Goal: Information Seeking & Learning: Understand process/instructions

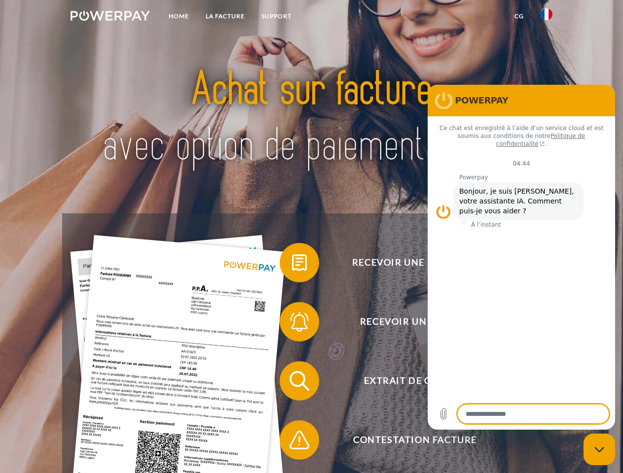
click at [110, 17] on img at bounding box center [110, 16] width 79 height 10
click at [546, 17] on img at bounding box center [547, 14] width 12 height 12
click at [519, 16] on link "CG" at bounding box center [519, 16] width 26 height 18
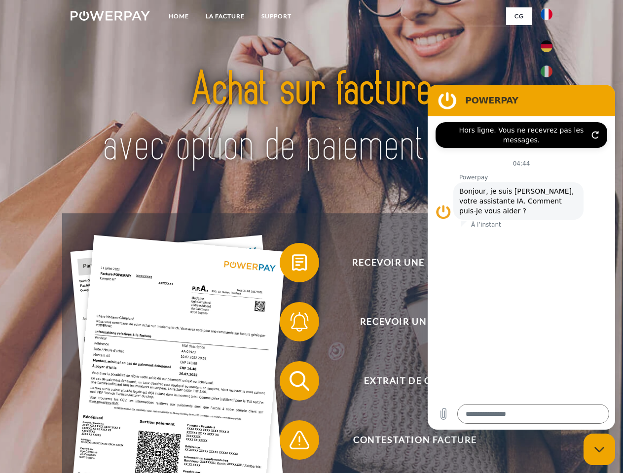
click at [292, 265] on span at bounding box center [284, 262] width 49 height 49
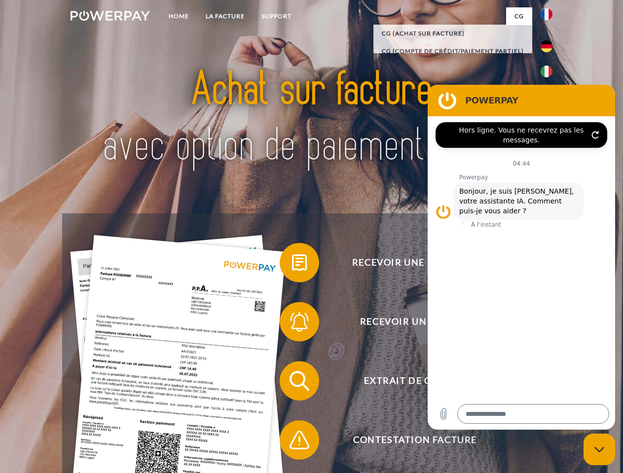
click at [292, 324] on span at bounding box center [284, 321] width 49 height 49
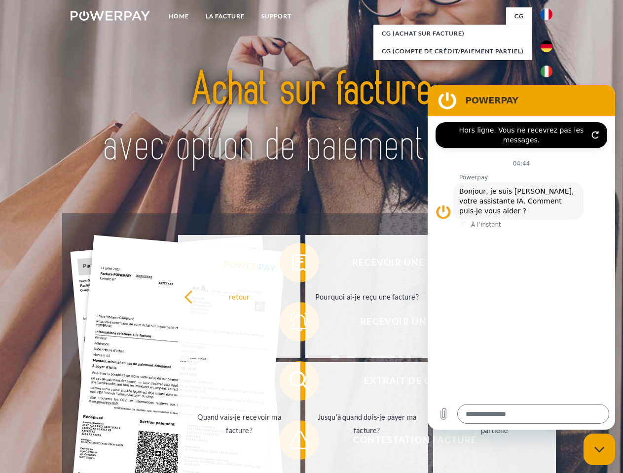
click at [305, 383] on link "Jusqu'à quand dois-je payer ma facture?" at bounding box center [366, 424] width 123 height 123
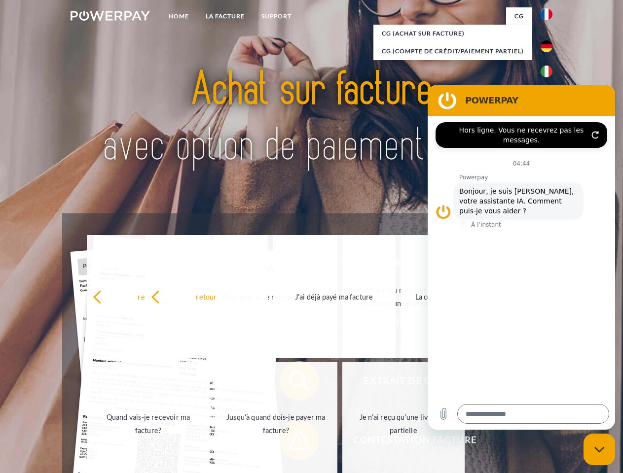
click at [292, 442] on span at bounding box center [284, 440] width 49 height 49
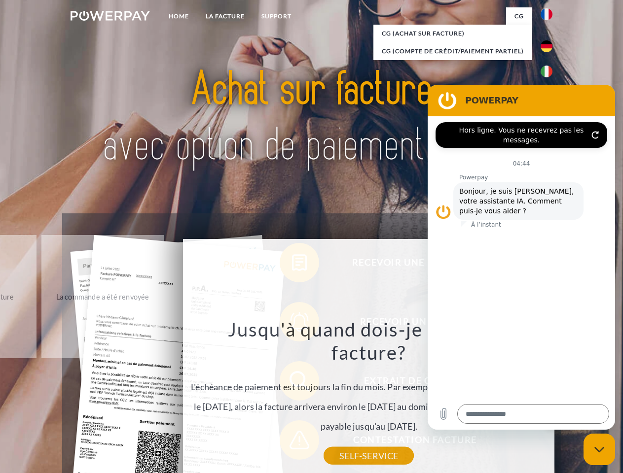
click at [599, 450] on icon "Fermer la fenêtre de messagerie" at bounding box center [599, 450] width 10 height 6
type textarea "*"
